Goal: Communication & Community: Ask a question

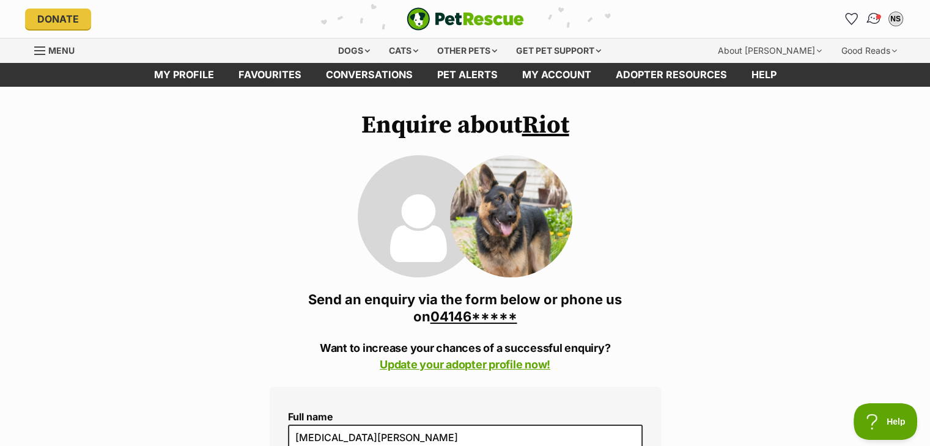
click at [872, 17] on img "Conversations" at bounding box center [873, 19] width 17 height 16
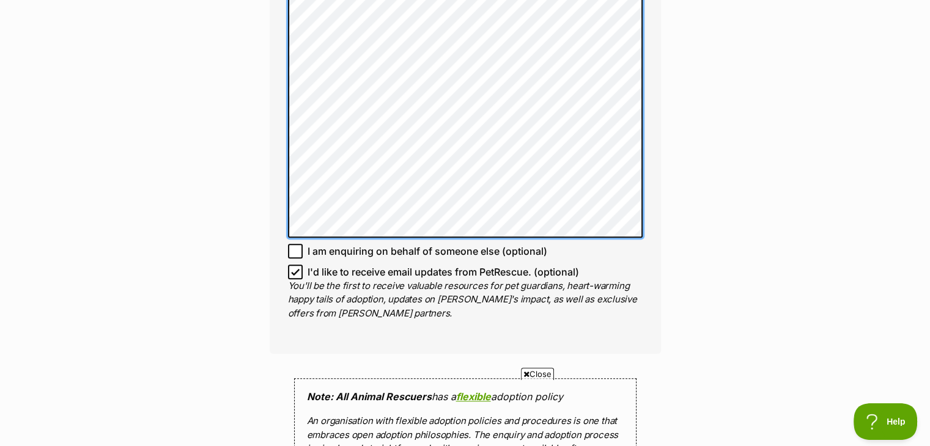
scroll to position [1008, 0]
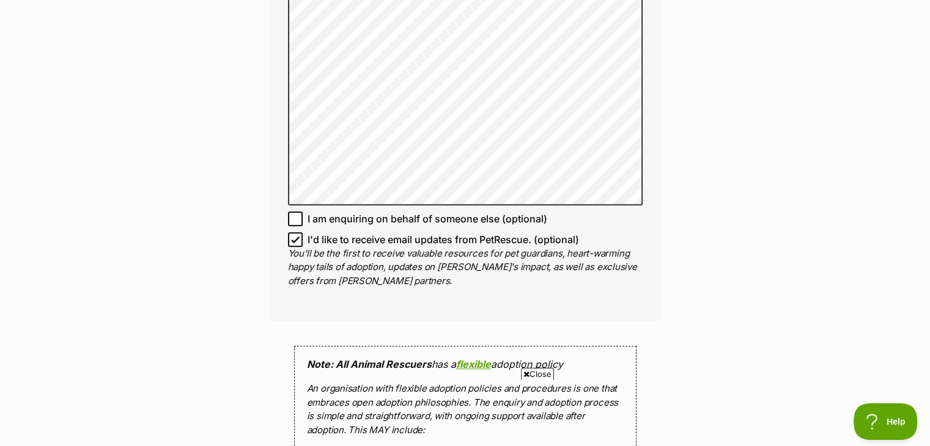
click at [297, 238] on icon at bounding box center [295, 239] width 9 height 9
click at [297, 238] on input "I'd like to receive email updates from PetRescue. (optional)" at bounding box center [295, 239] width 15 height 15
checkbox input "false"
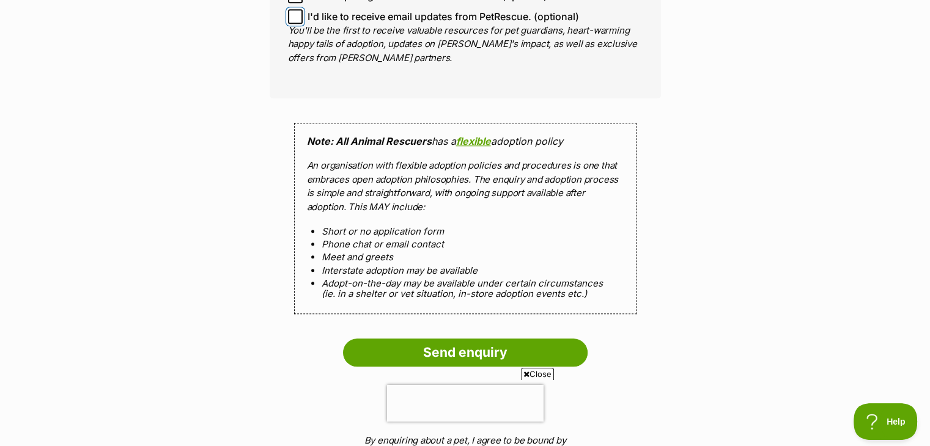
scroll to position [1383, 0]
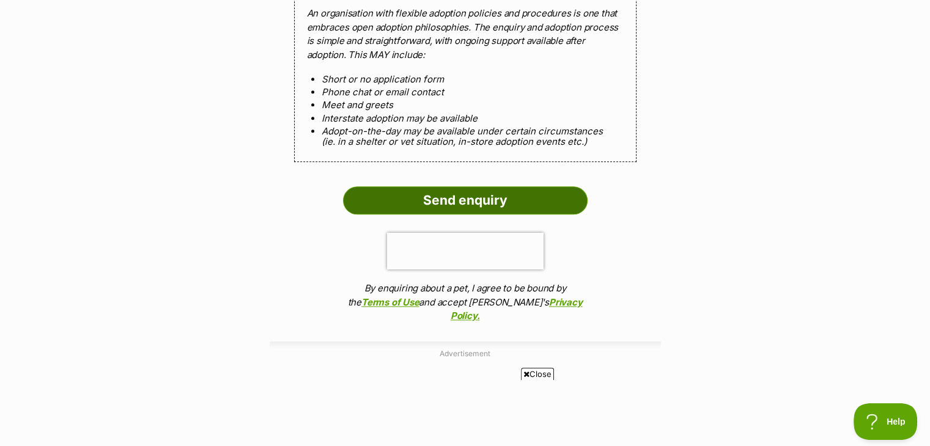
click at [524, 197] on input "Send enquiry" at bounding box center [465, 200] width 245 height 28
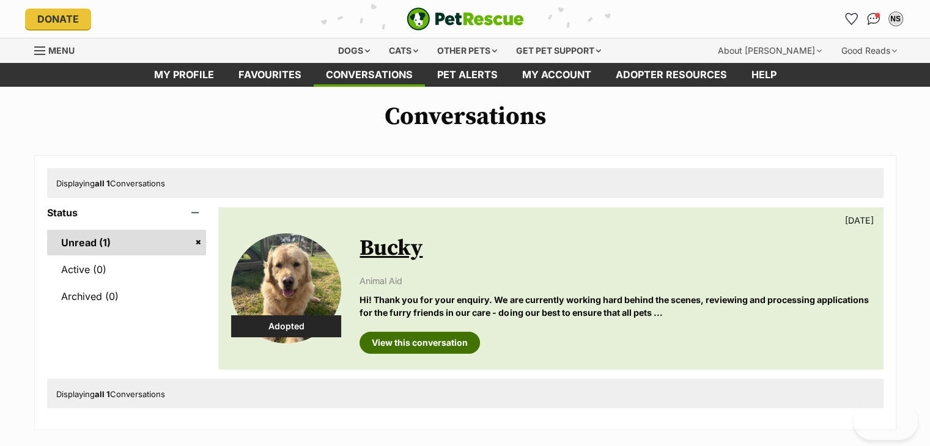
click at [429, 340] on link "View this conversation" at bounding box center [420, 343] width 120 height 22
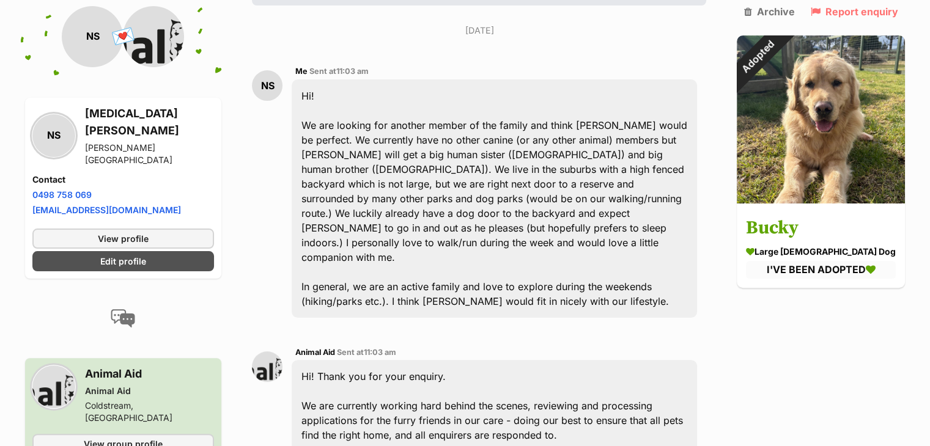
scroll to position [253, 0]
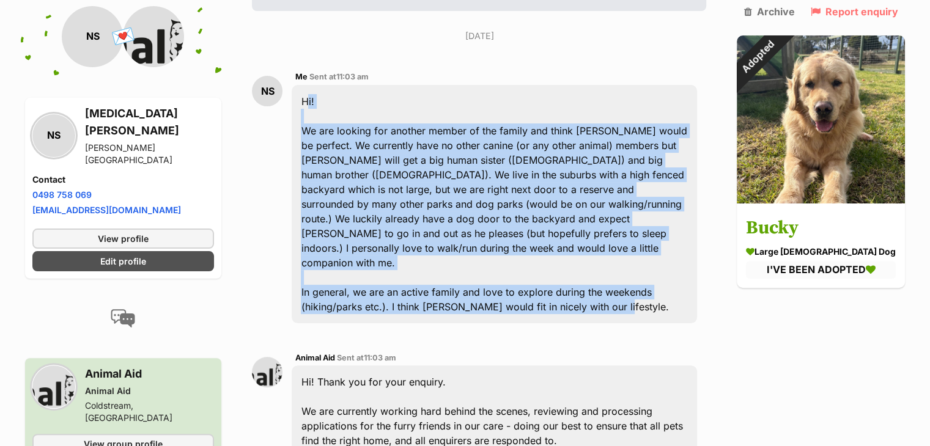
drag, startPoint x: 640, startPoint y: 258, endPoint x: 303, endPoint y: 68, distance: 386.0
click at [303, 85] on div "Hi! We are looking for another member of the family and think Bucky would be pe…" at bounding box center [494, 204] width 405 height 238
copy div "Hi! We are looking for another member of the family and think Bucky would be pe…"
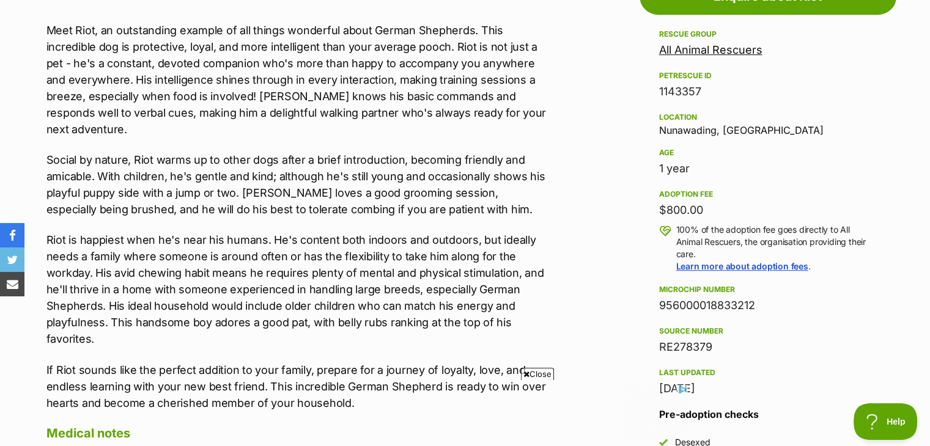
scroll to position [693, 0]
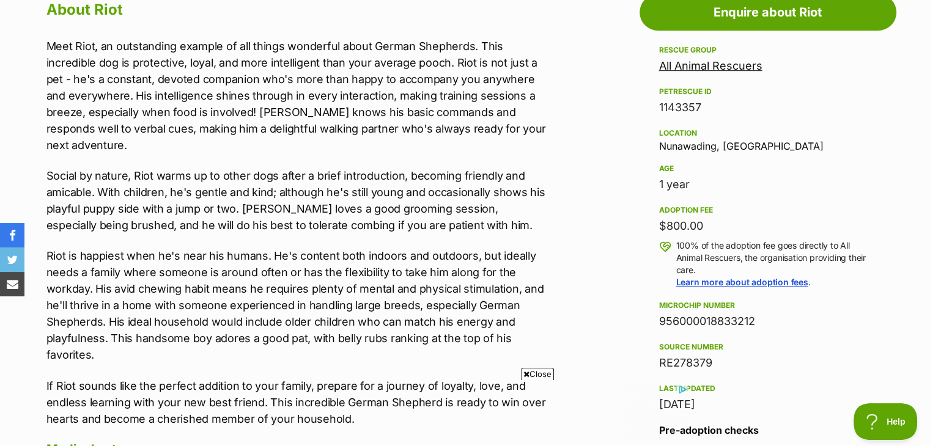
drag, startPoint x: 932, startPoint y: 39, endPoint x: 919, endPoint y: 162, distance: 124.2
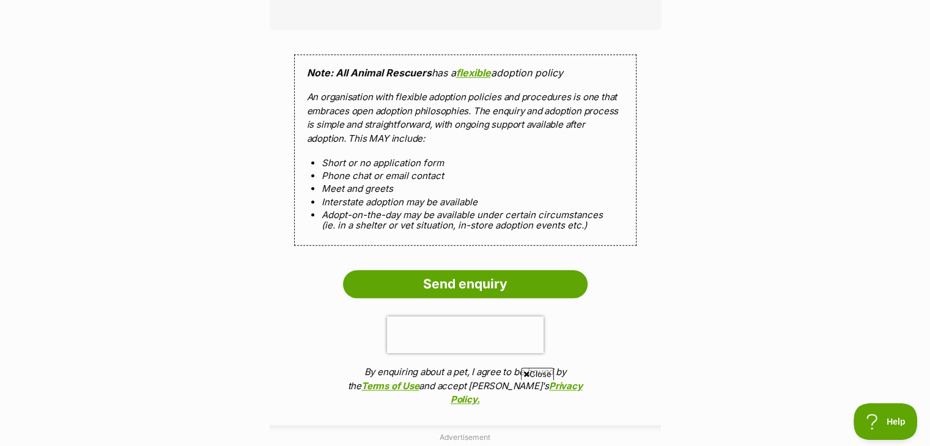
scroll to position [1223, 0]
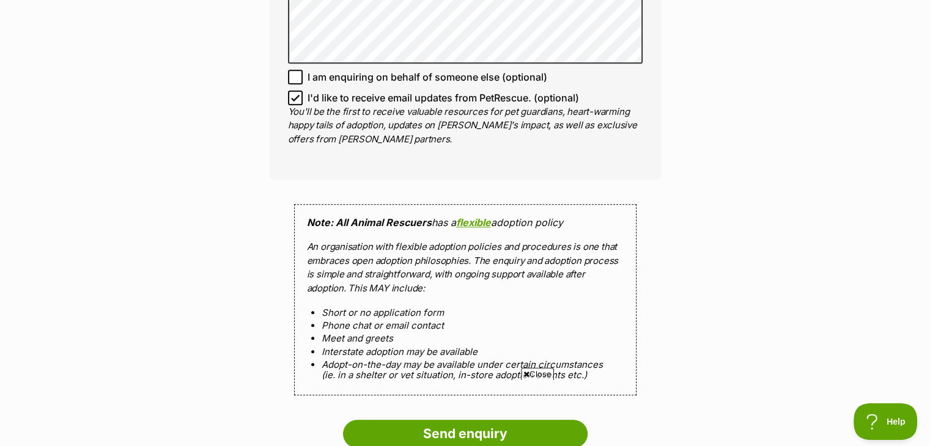
click at [295, 98] on icon at bounding box center [295, 98] width 9 height 9
click at [295, 98] on input "I'd like to receive email updates from PetRescue. (optional)" at bounding box center [295, 97] width 15 height 15
checkbox input "false"
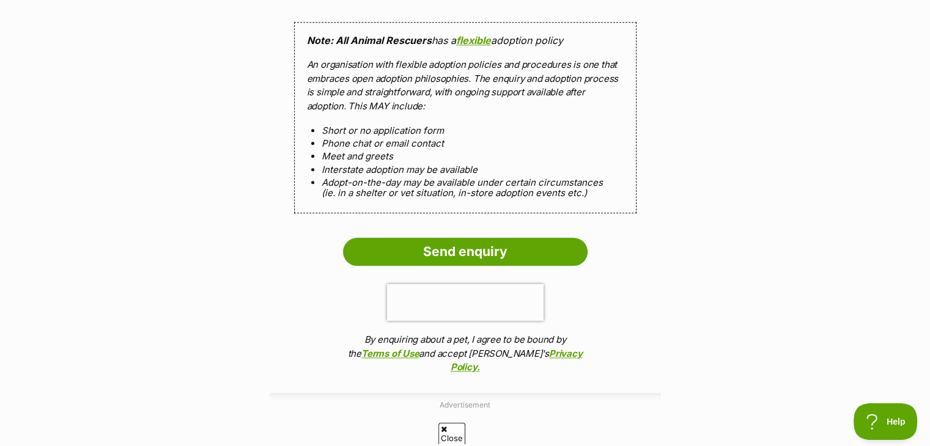
scroll to position [0, 0]
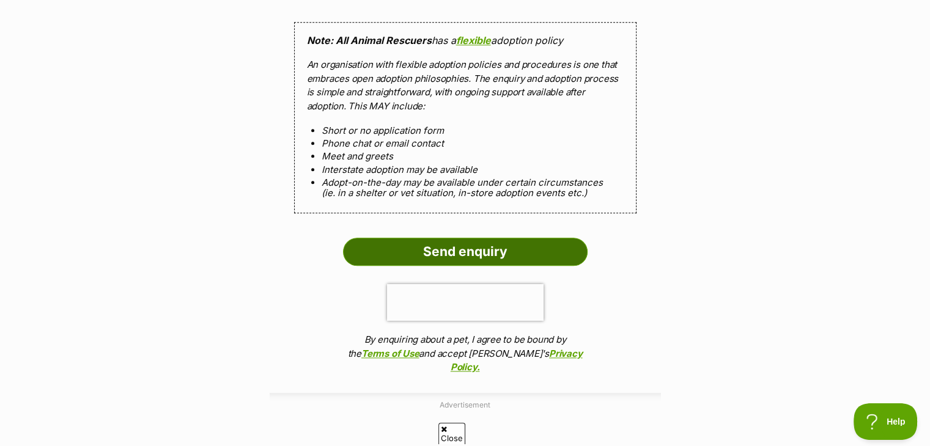
click at [523, 260] on input "Send enquiry" at bounding box center [465, 252] width 245 height 28
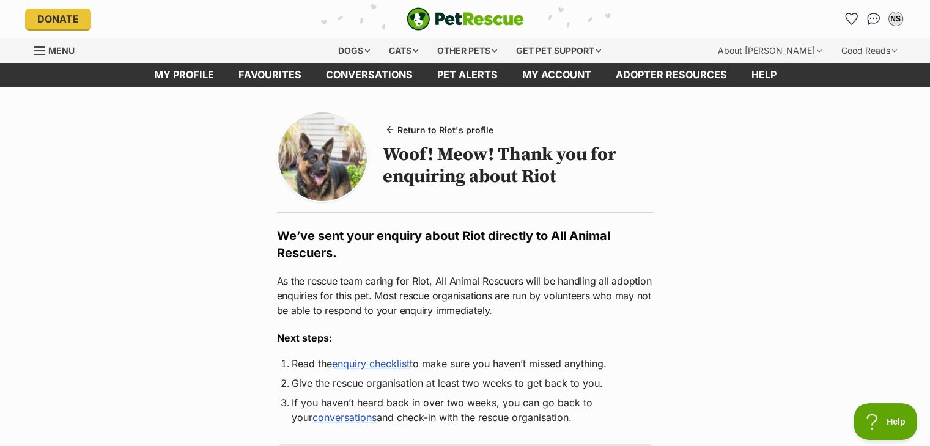
click at [384, 367] on link "enquiry checklist" at bounding box center [371, 364] width 78 height 12
click at [871, 20] on img "Conversations" at bounding box center [873, 19] width 17 height 16
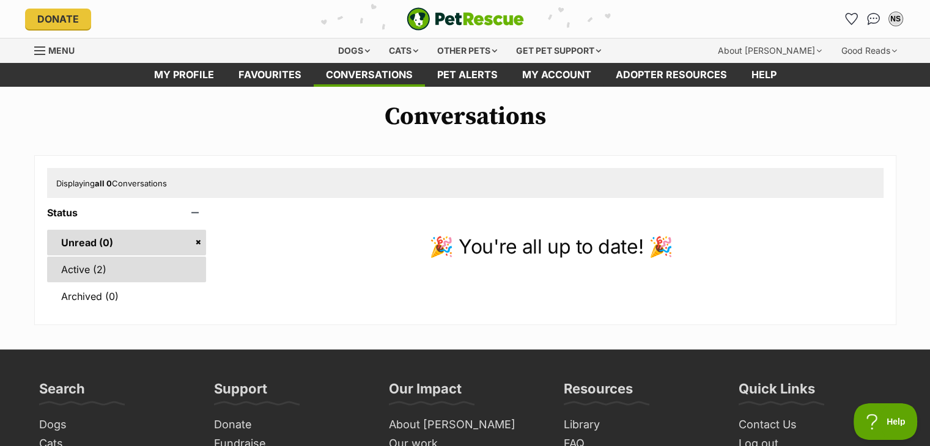
click at [109, 267] on link "Active (2)" at bounding box center [127, 270] width 160 height 26
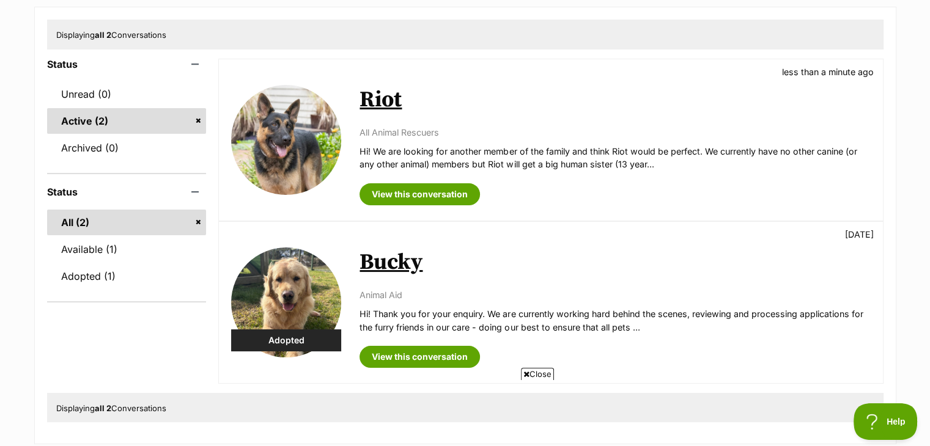
scroll to position [171, 0]
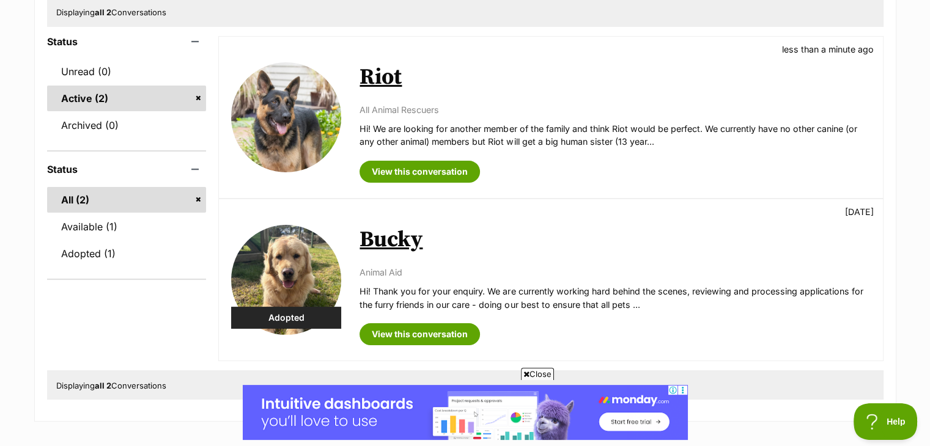
click at [367, 235] on link "Bucky" at bounding box center [391, 240] width 63 height 28
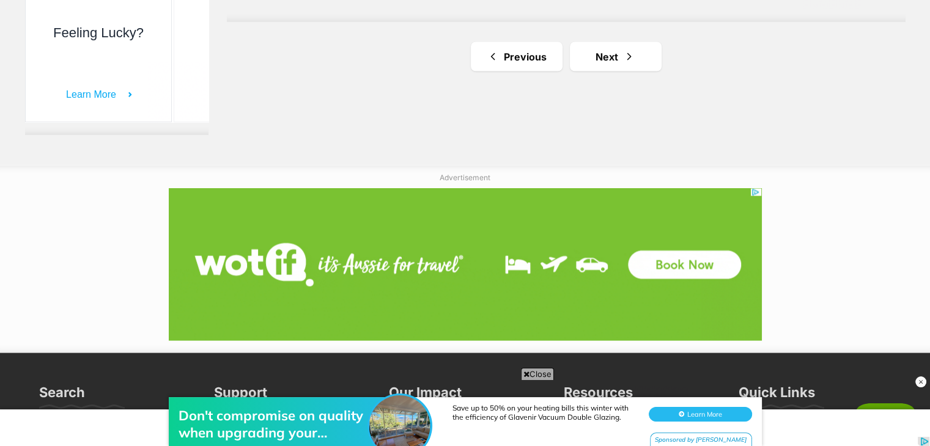
drag, startPoint x: 935, startPoint y: 160, endPoint x: 919, endPoint y: 334, distance: 175.0
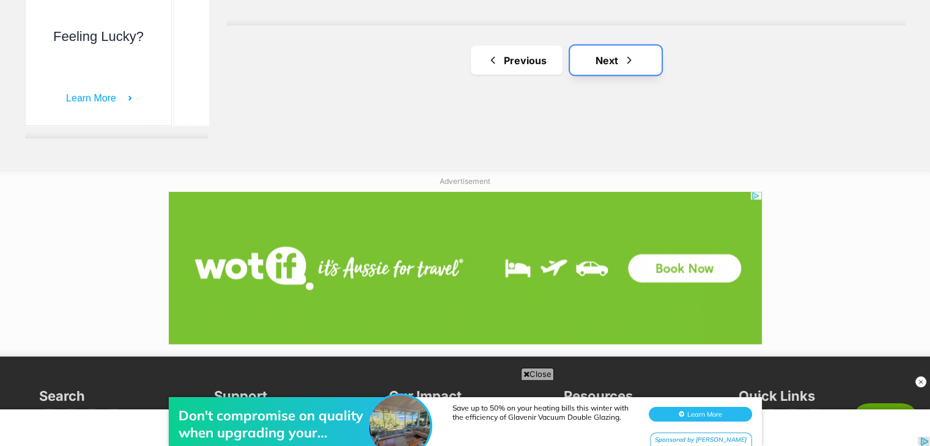
click at [629, 75] on link "Next" at bounding box center [616, 60] width 92 height 29
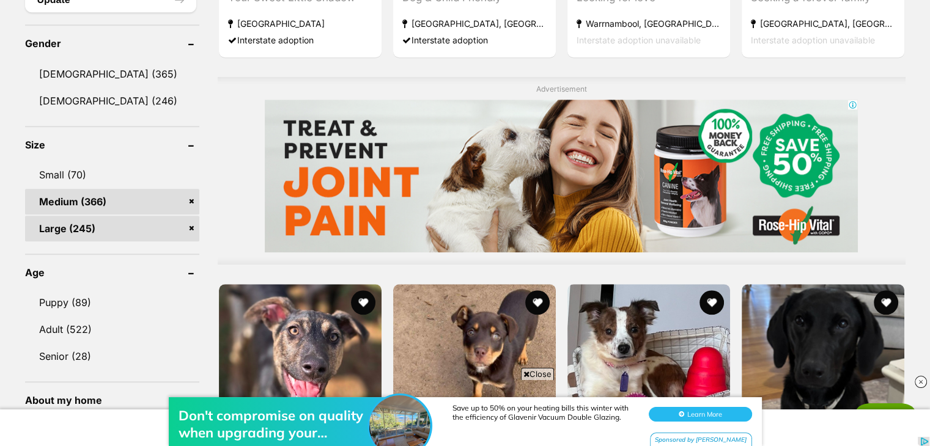
scroll to position [1012, 0]
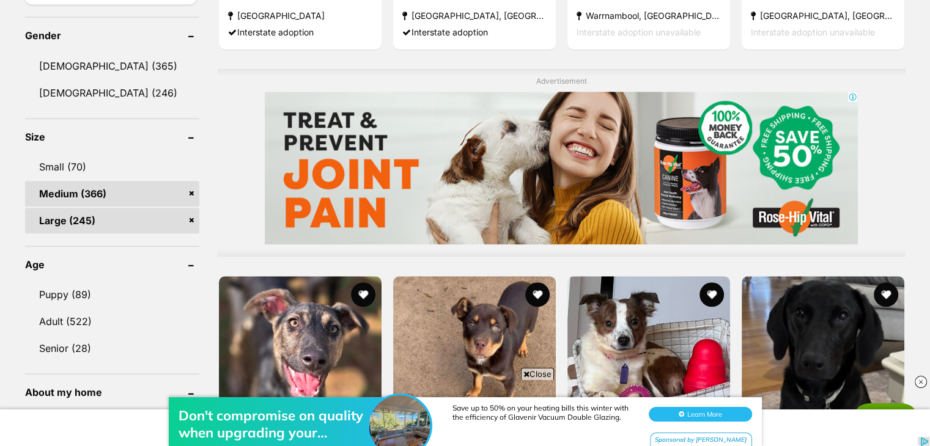
drag, startPoint x: 939, startPoint y: 46, endPoint x: 917, endPoint y: 186, distance: 142.3
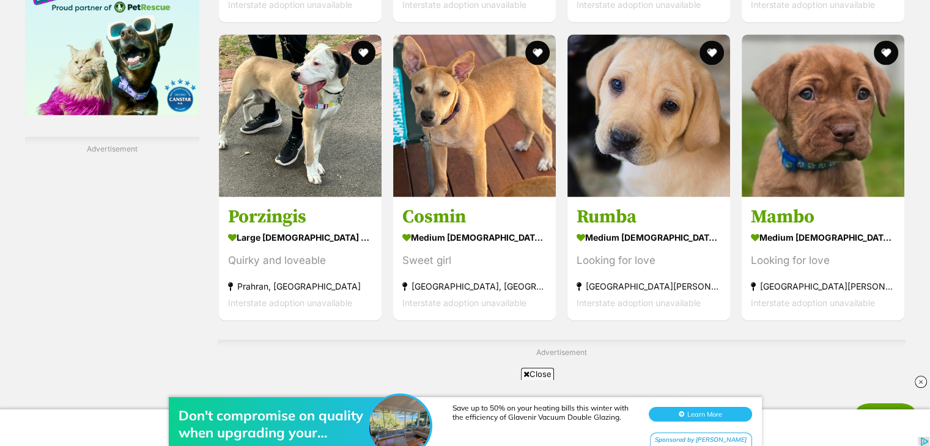
scroll to position [2027, 0]
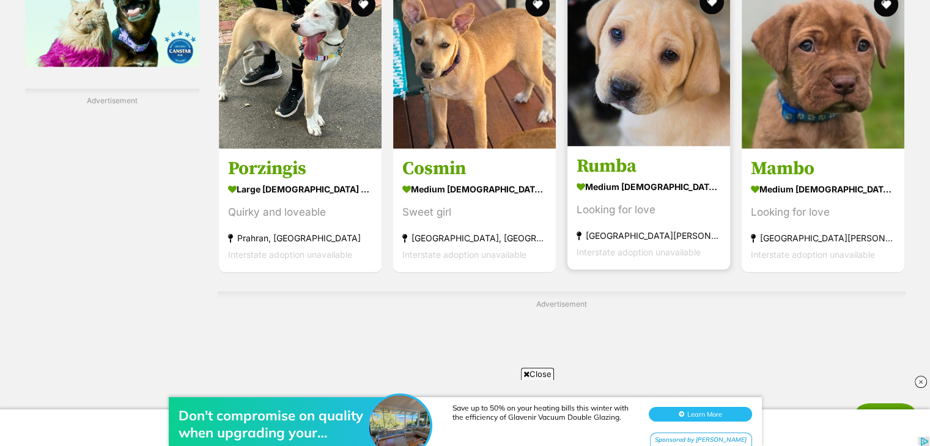
click at [668, 66] on img at bounding box center [648, 64] width 163 height 163
